Goal: Task Accomplishment & Management: Complete application form

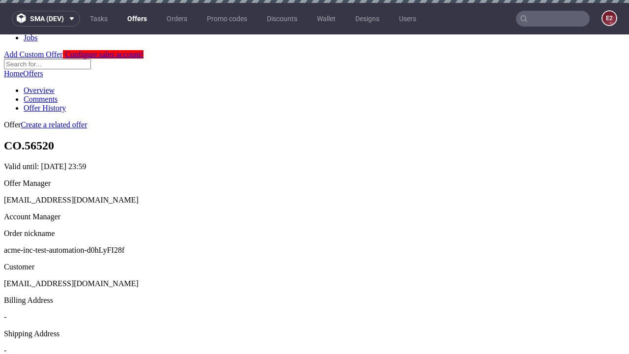
scroll to position [3, 0]
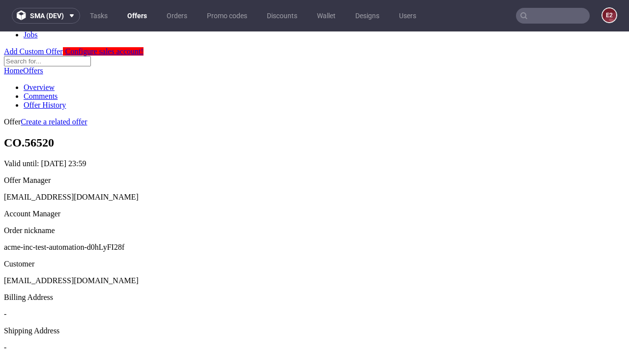
scroll to position [335, 0]
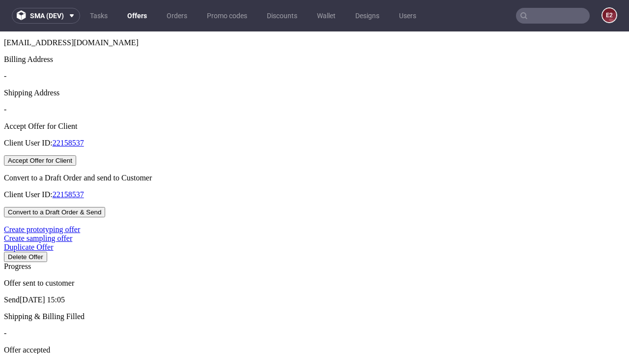
click at [76, 166] on button "Accept Offer for Client" at bounding box center [40, 160] width 72 height 10
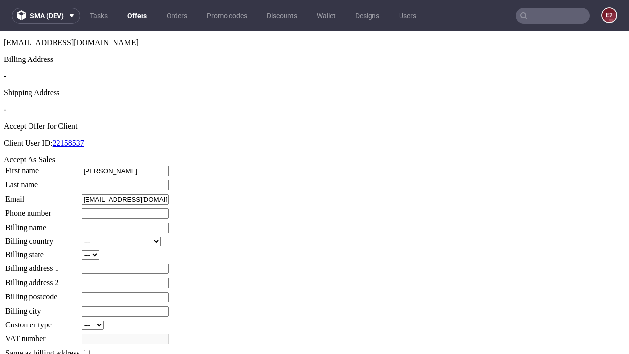
type input "[PERSON_NAME]"
type input "1509813888"
type input "[PERSON_NAME].Stroman40"
select select "13"
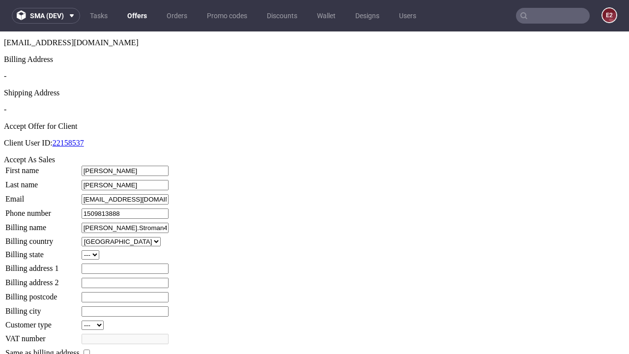
select select "132"
type input "[PERSON_NAME].Stroman40"
type input "554 Kacey Bank"
type input "QR2 6PS"
type input "[PERSON_NAME]"
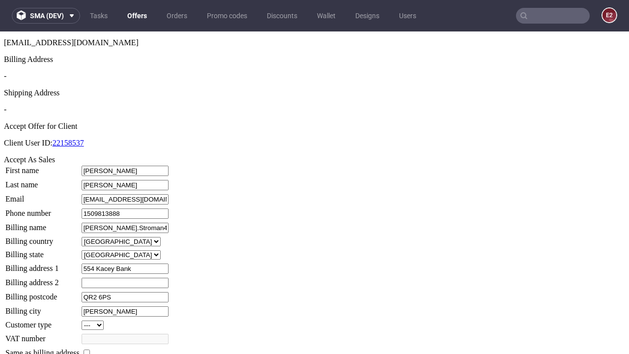
click at [90, 349] on input "checkbox" at bounding box center [87, 352] width 6 height 6
checkbox input "true"
type input "[PERSON_NAME].Stroman40"
select select "13"
type input "554 Kacey Bank"
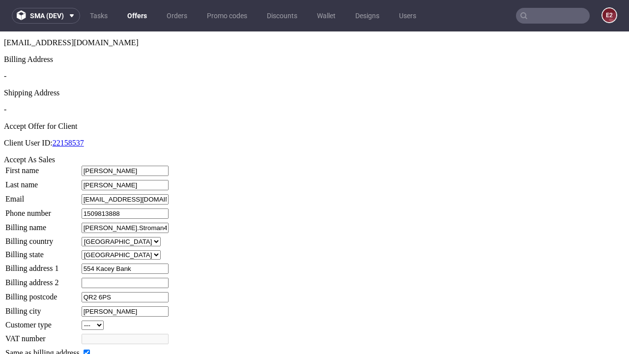
type input "QR2 6PS"
type input "[PERSON_NAME]"
select select "132"
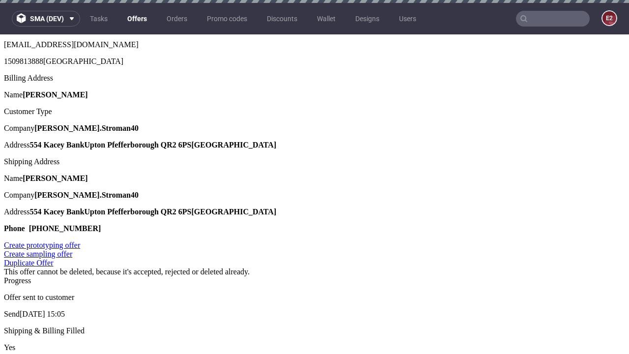
scroll to position [0, 0]
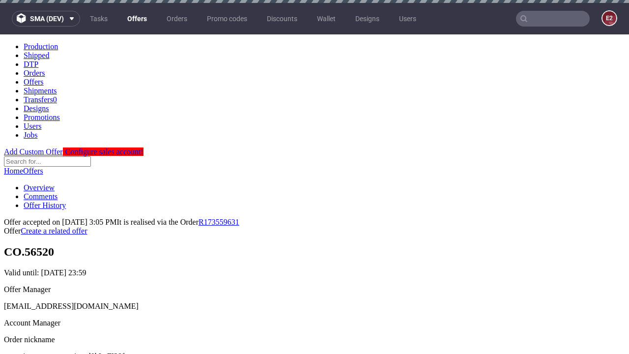
type input "[DATE]"
select select "12214305"
type input "In progress..."
